Goal: Task Accomplishment & Management: Manage account settings

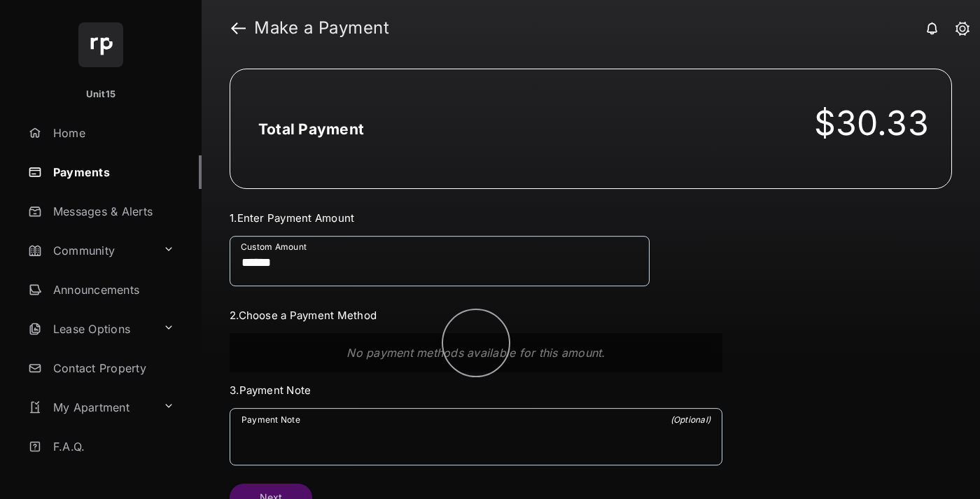
scroll to position [76, 0]
